Goal: Task Accomplishment & Management: Manage account settings

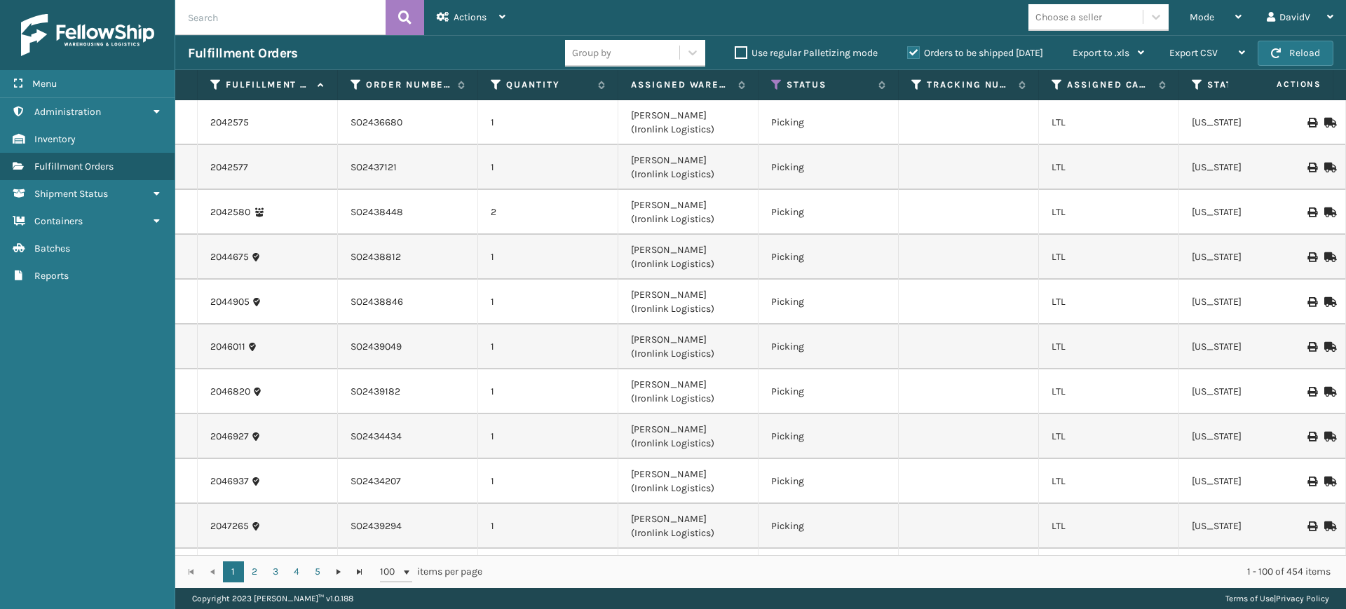
click at [912, 55] on label "Orders to be shipped [DATE]" at bounding box center [975, 53] width 136 height 12
click at [908, 54] on input "Orders to be shipped [DATE]" at bounding box center [907, 49] width 1 height 9
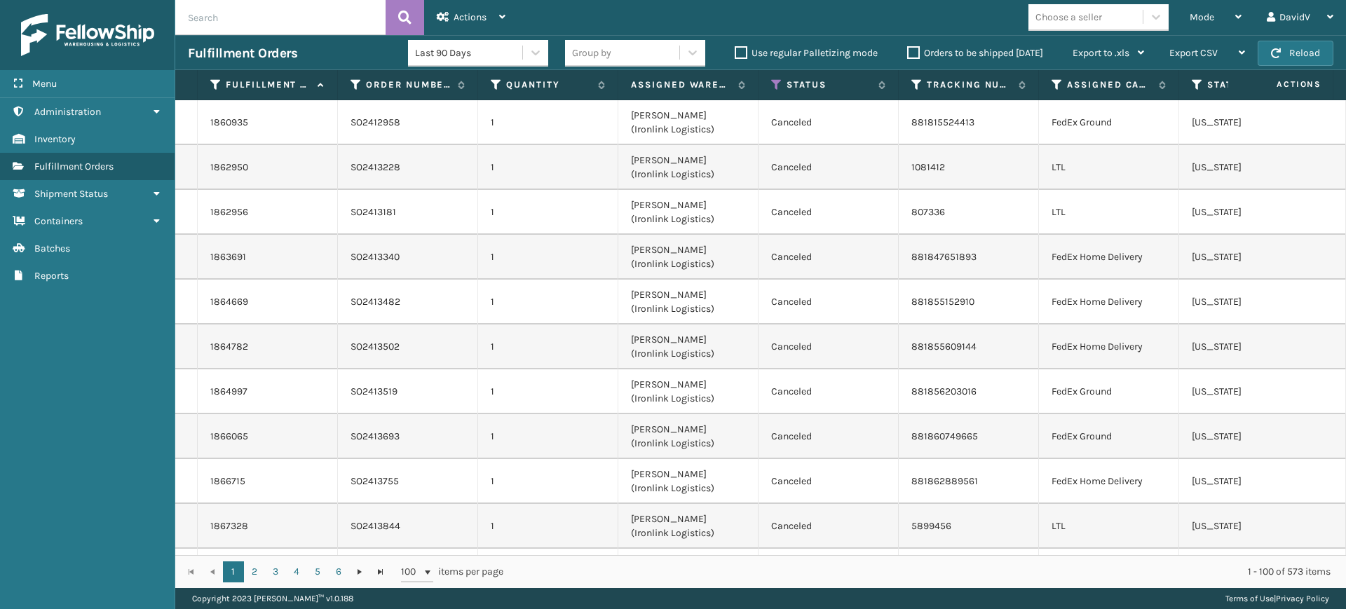
click at [912, 55] on label "Orders to be shipped [DATE]" at bounding box center [975, 53] width 136 height 12
click at [908, 54] on input "Orders to be shipped [DATE]" at bounding box center [907, 49] width 1 height 9
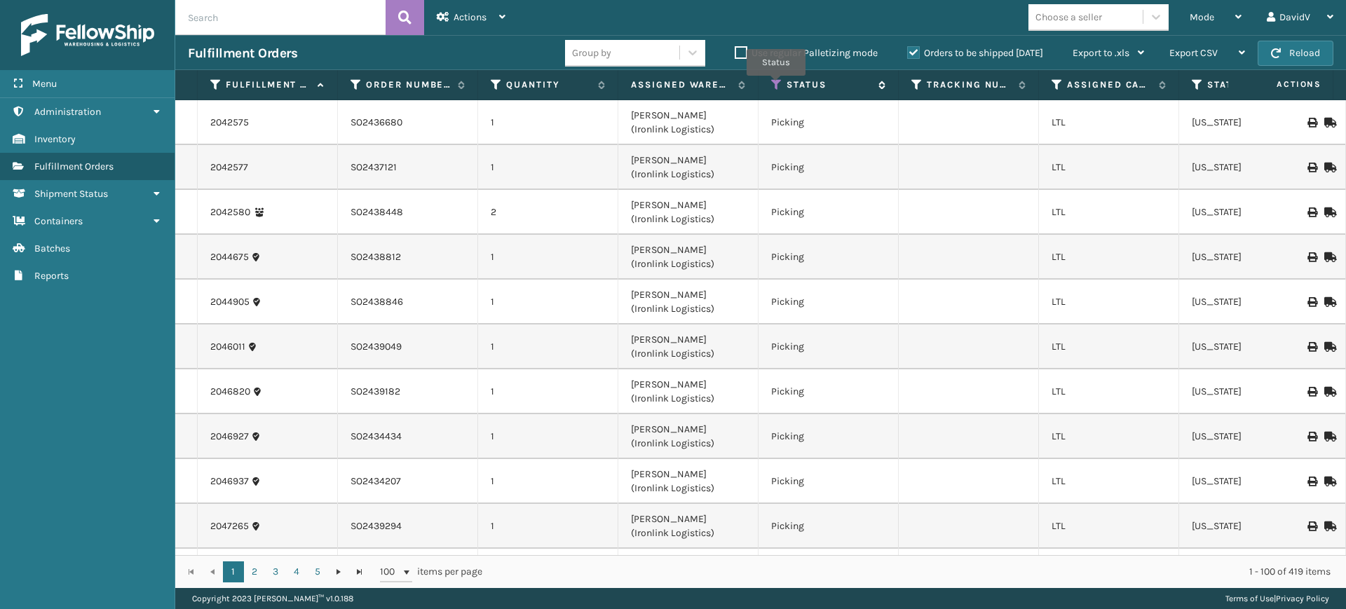
click at [776, 86] on icon at bounding box center [776, 85] width 11 height 13
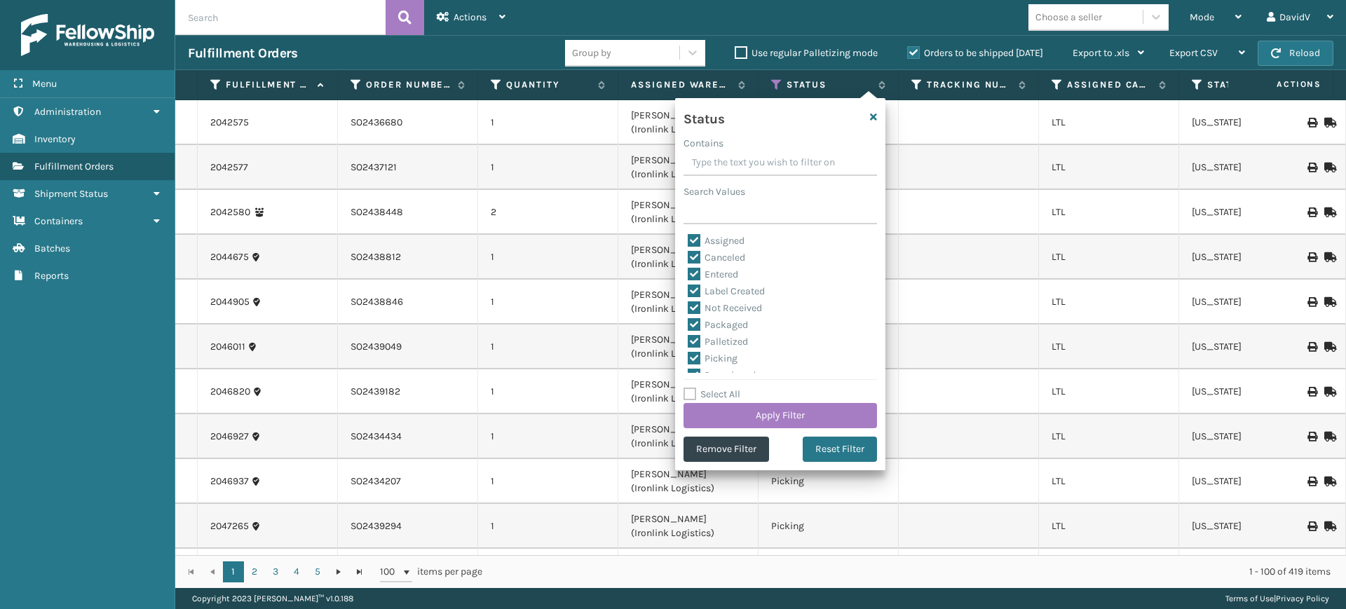
click at [688, 391] on label "Select All" at bounding box center [712, 394] width 57 height 12
click at [688, 388] on input "Select All" at bounding box center [789, 386] width 210 height 1
checkbox input "true"
click at [692, 393] on label "Select All" at bounding box center [712, 394] width 57 height 12
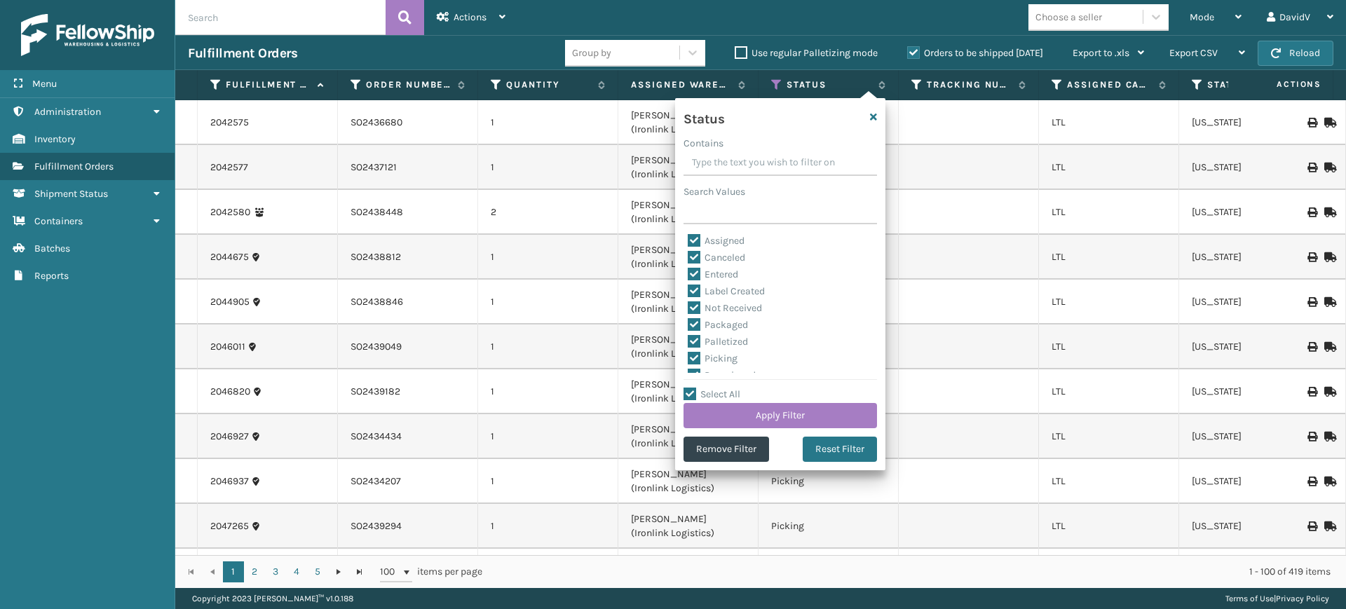
click at [692, 388] on input "Select All" at bounding box center [789, 386] width 210 height 1
checkbox input "false"
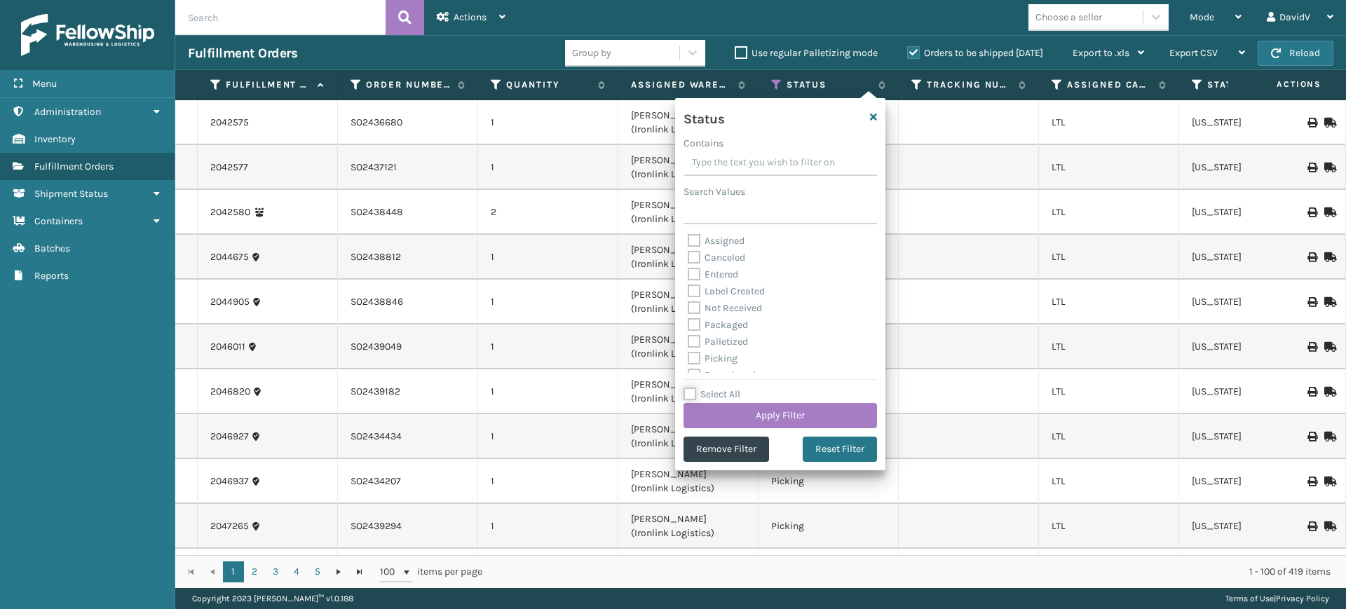
checkbox input "false"
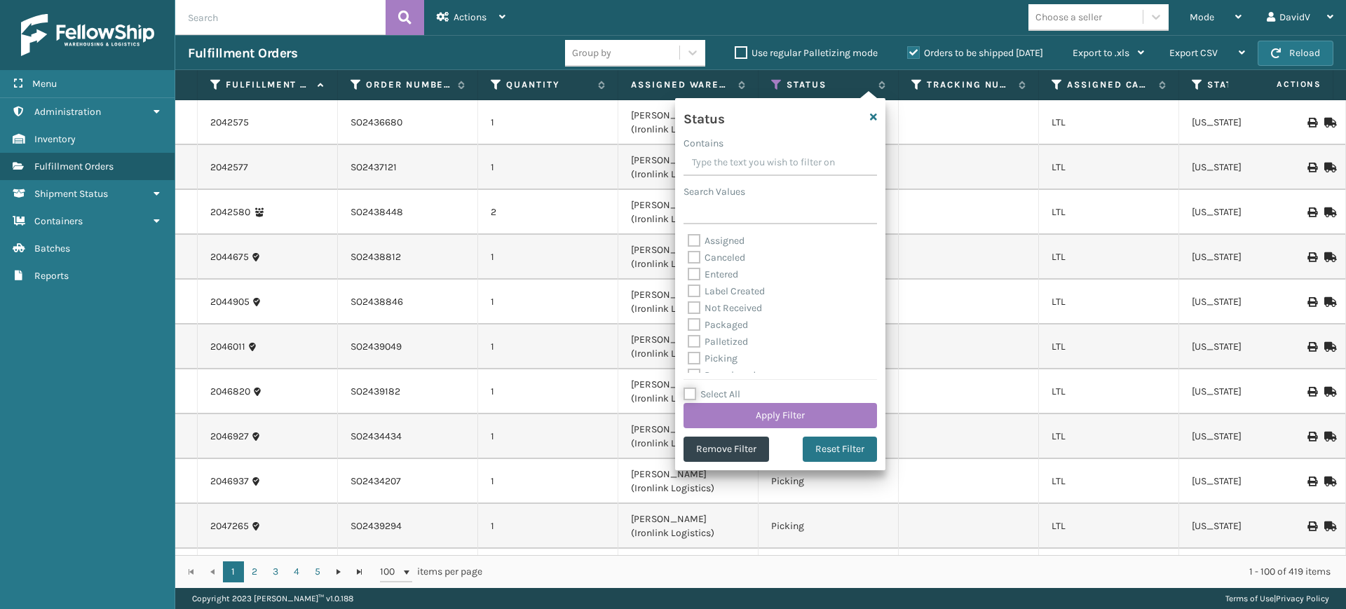
checkbox input "false"
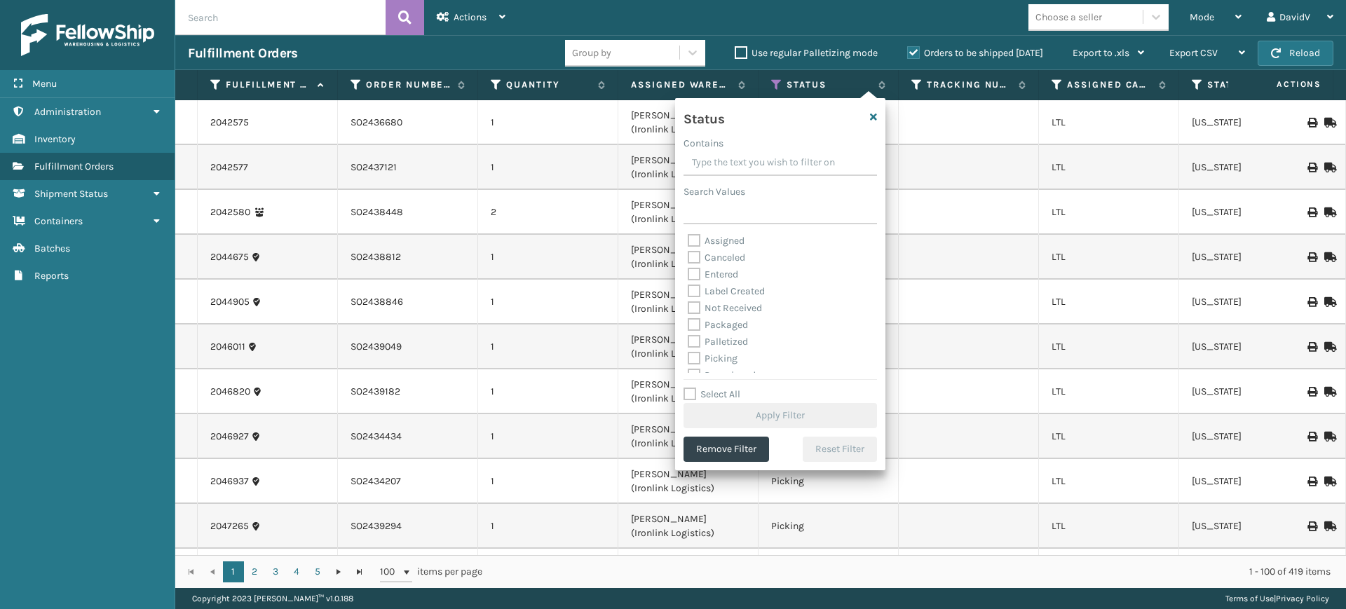
click at [719, 236] on label "Assigned" at bounding box center [716, 241] width 57 height 12
click at [689, 236] on input "Assigned" at bounding box center [688, 237] width 1 height 9
checkbox input "true"
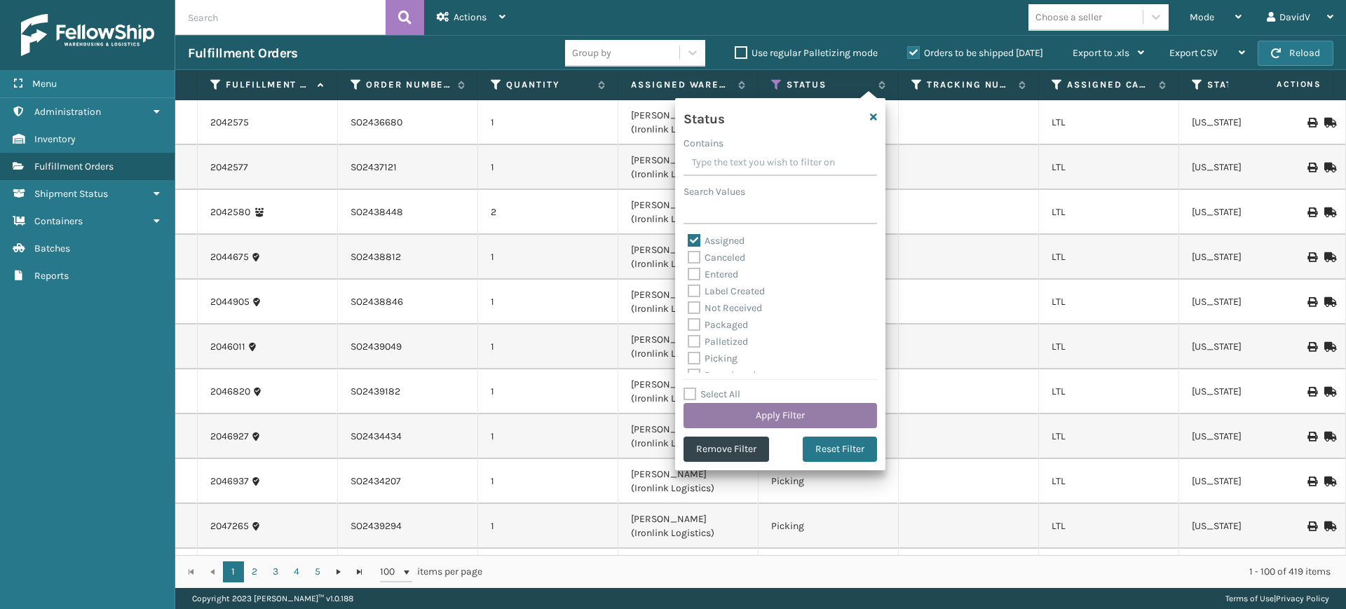
click at [758, 412] on button "Apply Filter" at bounding box center [781, 415] width 194 height 25
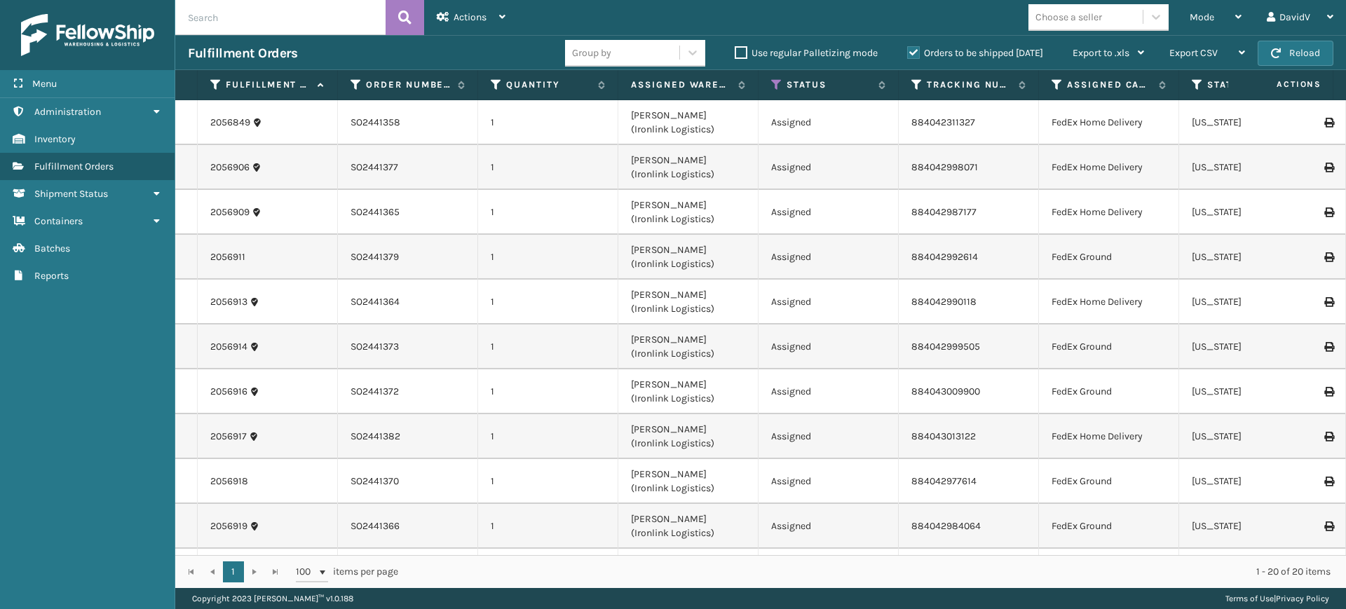
click at [915, 56] on label "Orders to be shipped [DATE]" at bounding box center [975, 53] width 136 height 12
click at [908, 54] on input "Orders to be shipped [DATE]" at bounding box center [907, 49] width 1 height 9
click at [915, 56] on label "Orders to be shipped [DATE]" at bounding box center [975, 53] width 136 height 12
click at [908, 54] on input "Orders to be shipped [DATE]" at bounding box center [907, 49] width 1 height 9
